Goal: Task Accomplishment & Management: Manage account settings

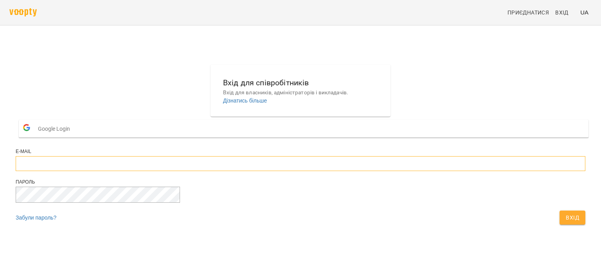
type input "**********"
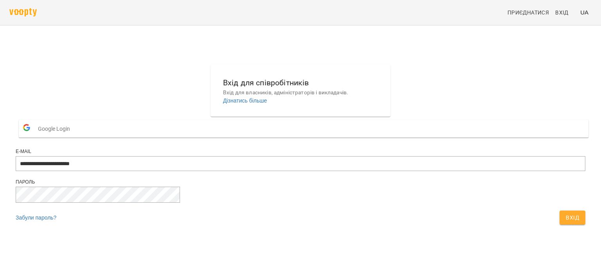
click at [566, 222] on span "Вхід" at bounding box center [572, 217] width 13 height 9
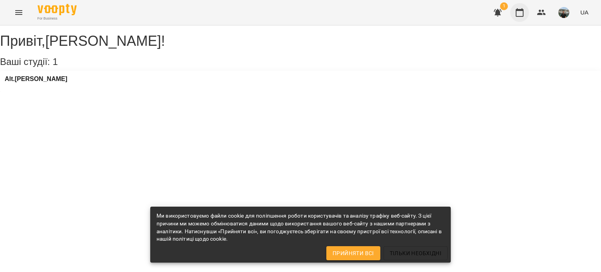
click at [520, 11] on icon "button" at bounding box center [519, 12] width 9 height 9
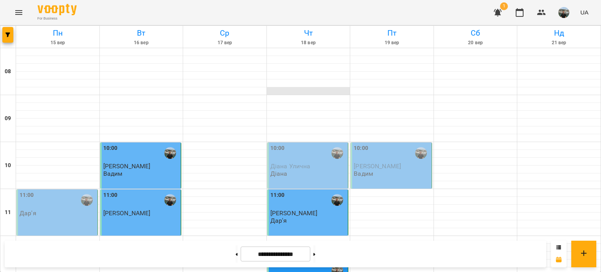
scroll to position [431, 0]
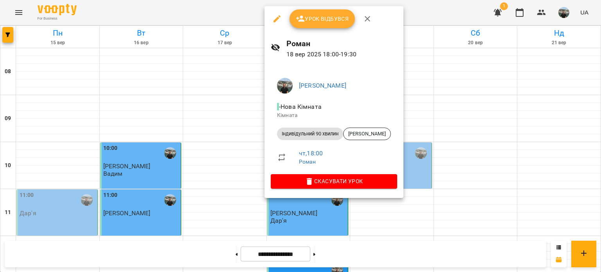
click at [320, 19] on span "Урок відбувся" at bounding box center [322, 18] width 53 height 9
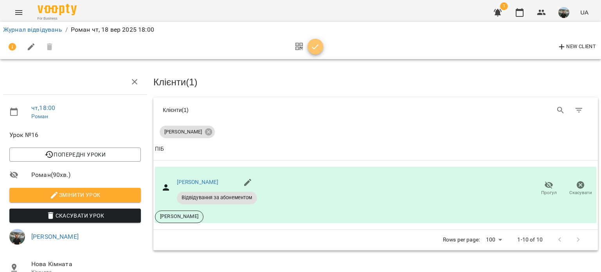
click at [316, 46] on icon "button" at bounding box center [315, 46] width 9 height 9
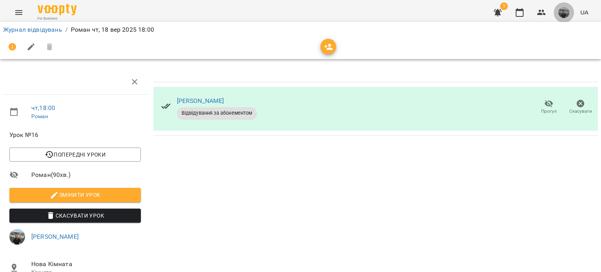
click at [564, 13] on img "button" at bounding box center [564, 12] width 11 height 11
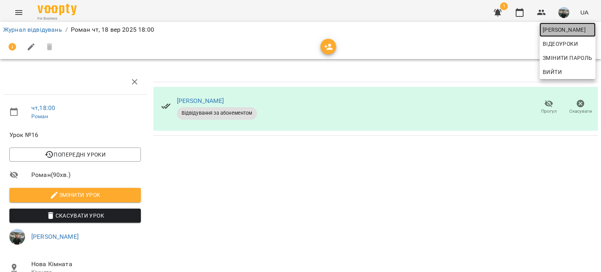
click at [556, 26] on span "Юрій" at bounding box center [568, 29] width 50 height 9
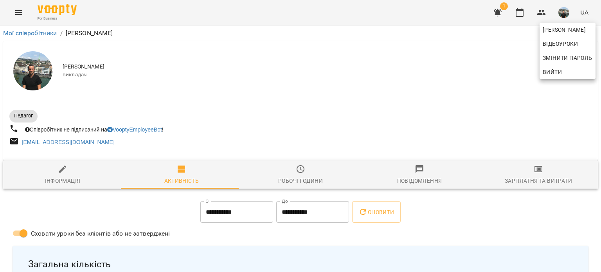
drag, startPoint x: 598, startPoint y: 41, endPoint x: 597, endPoint y: 53, distance: 12.2
click at [598, 56] on div at bounding box center [300, 136] width 601 height 272
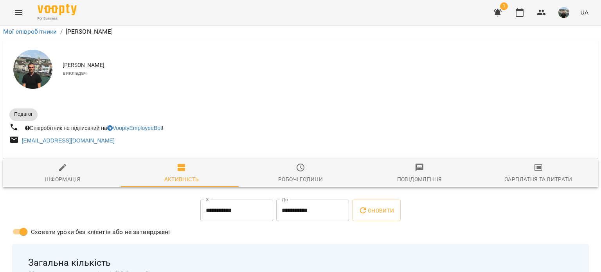
scroll to position [220, 0]
click at [522, 13] on icon "button" at bounding box center [519, 12] width 9 height 9
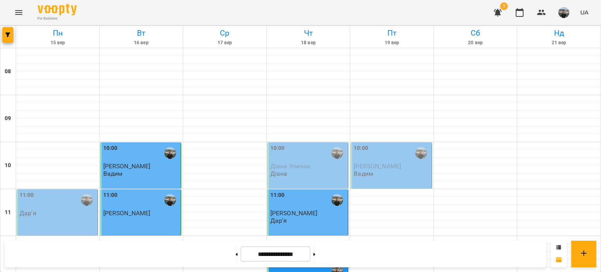
click at [564, 11] on img "button" at bounding box center [564, 12] width 11 height 11
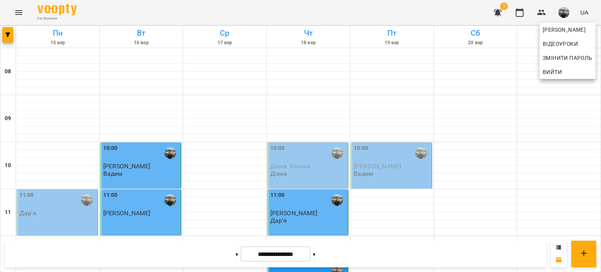
click at [555, 68] on span "Вийти" at bounding box center [552, 71] width 19 height 9
